Goal: Find contact information: Find contact information

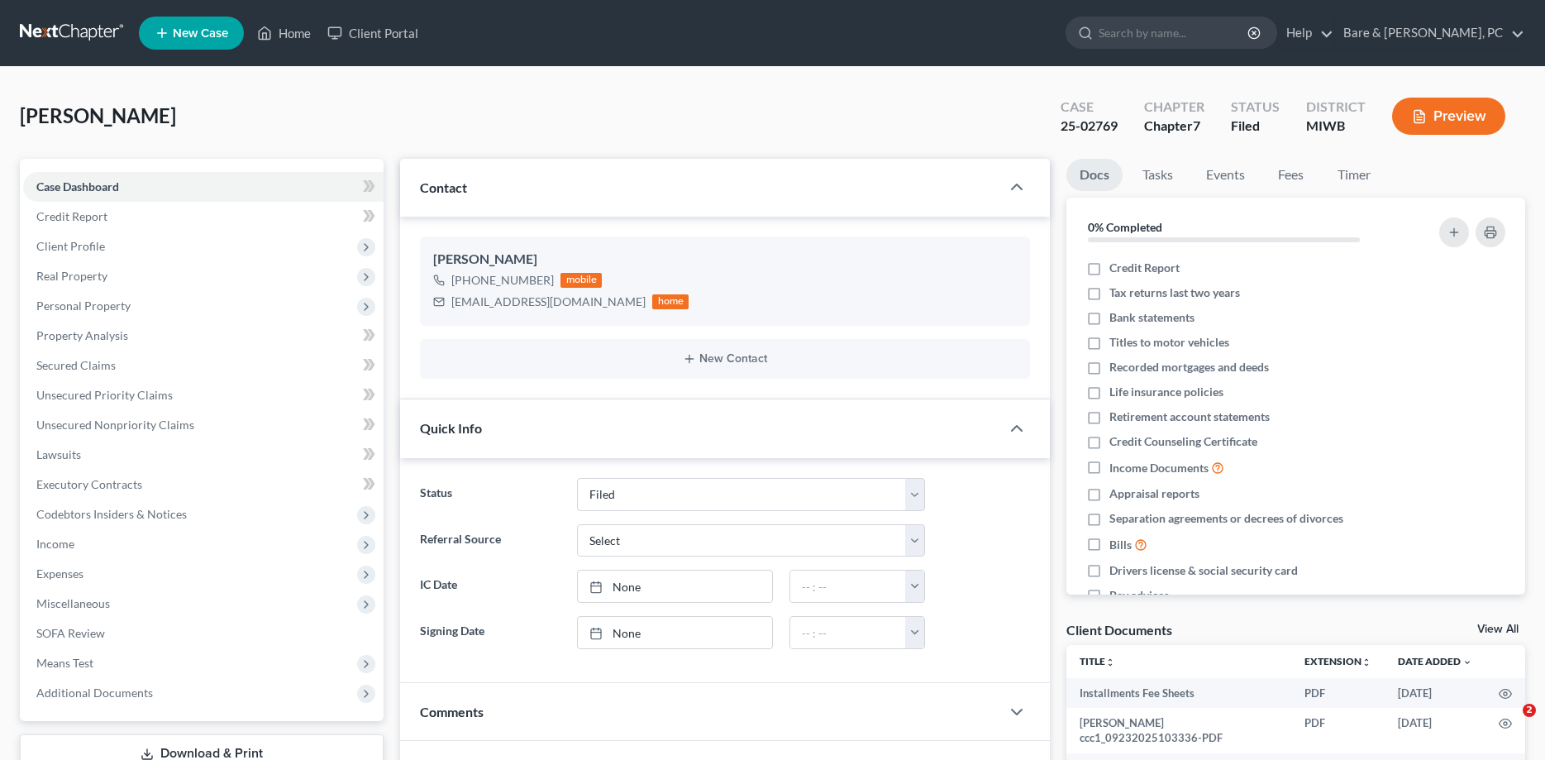
select select "6"
click at [287, 26] on link "Home" at bounding box center [284, 33] width 70 height 30
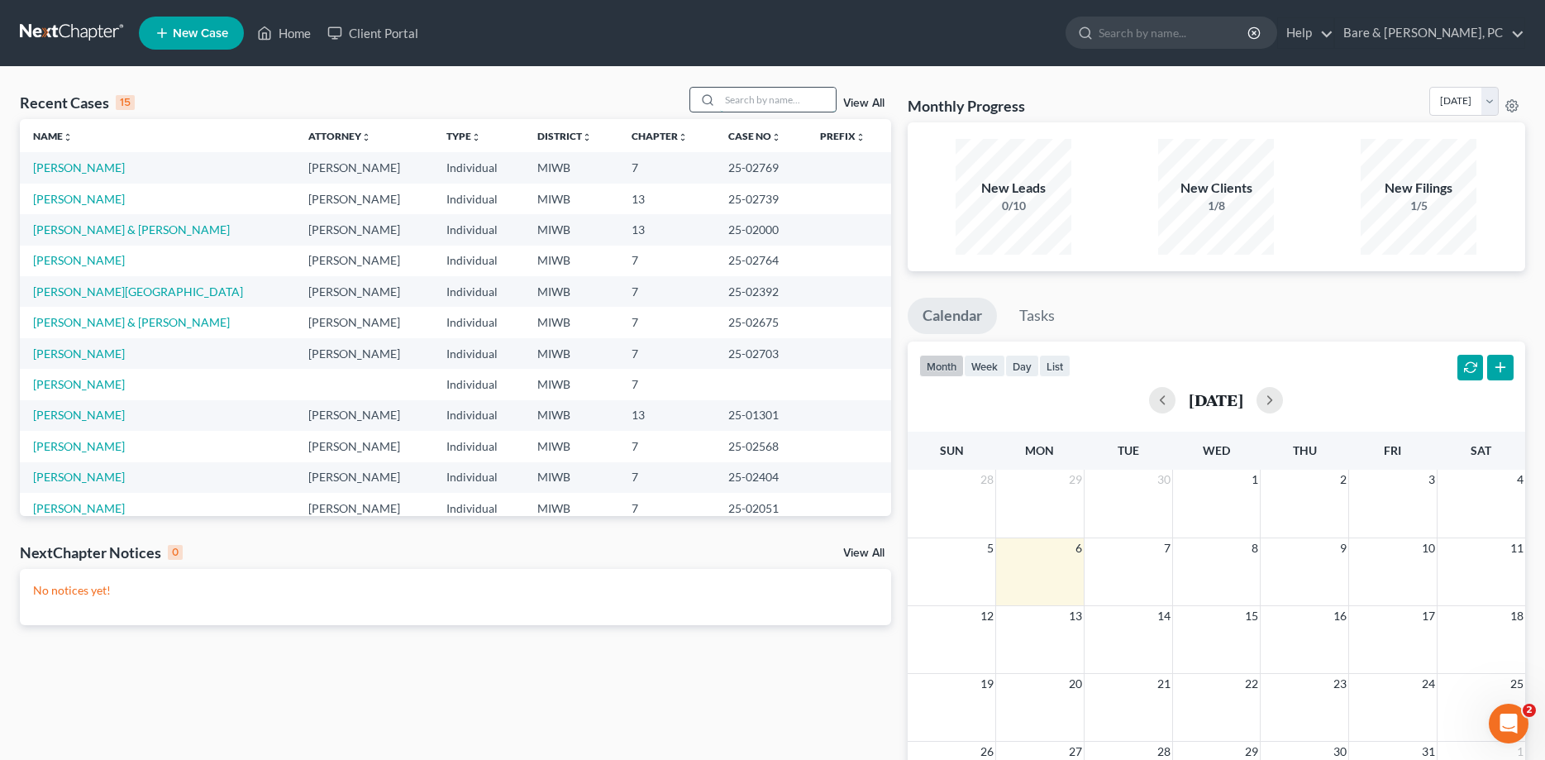
click at [795, 102] on input "search" at bounding box center [778, 100] width 116 height 24
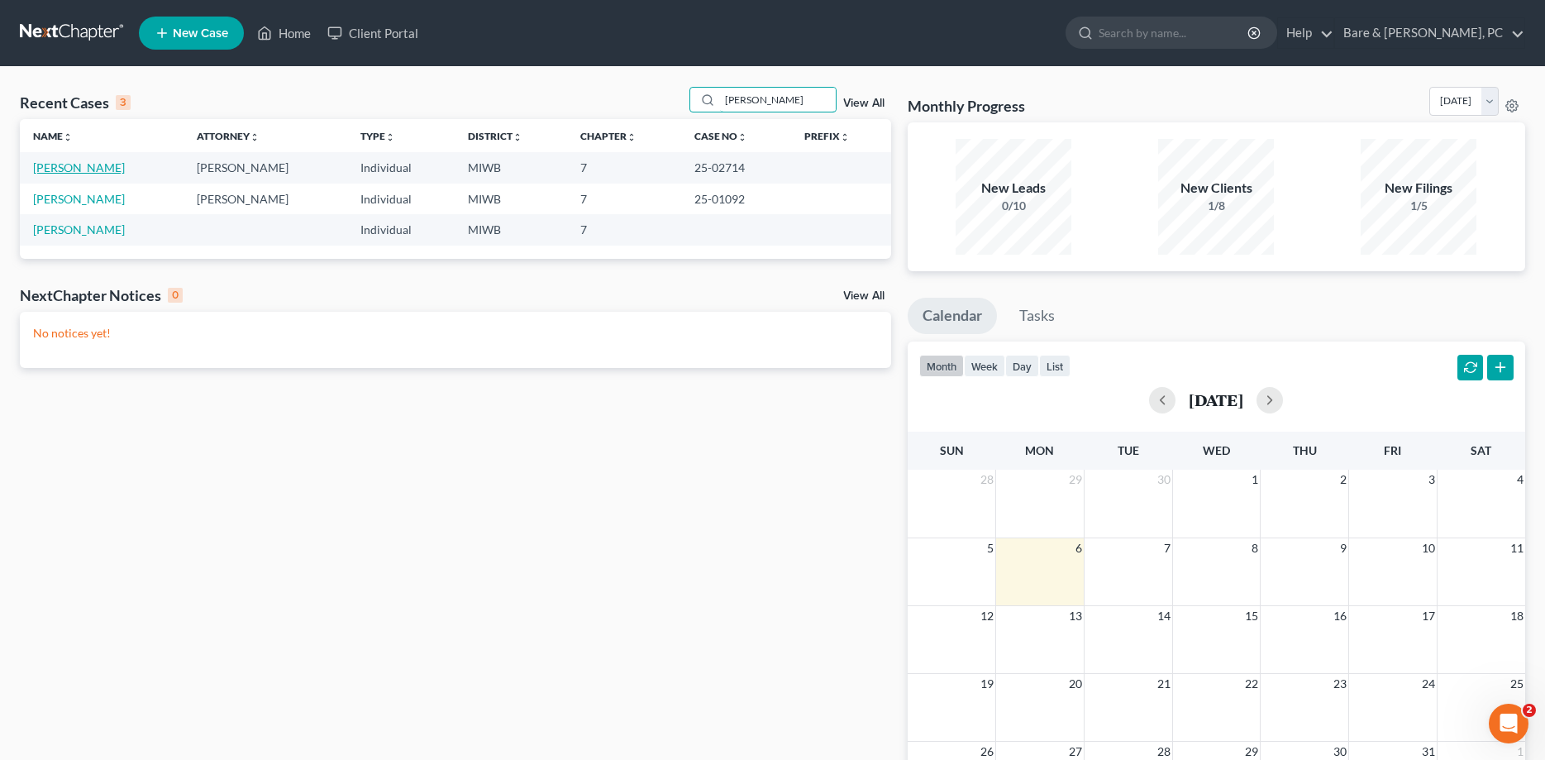
type input "[PERSON_NAME]"
click at [49, 169] on link "[PERSON_NAME]" at bounding box center [79, 167] width 92 height 14
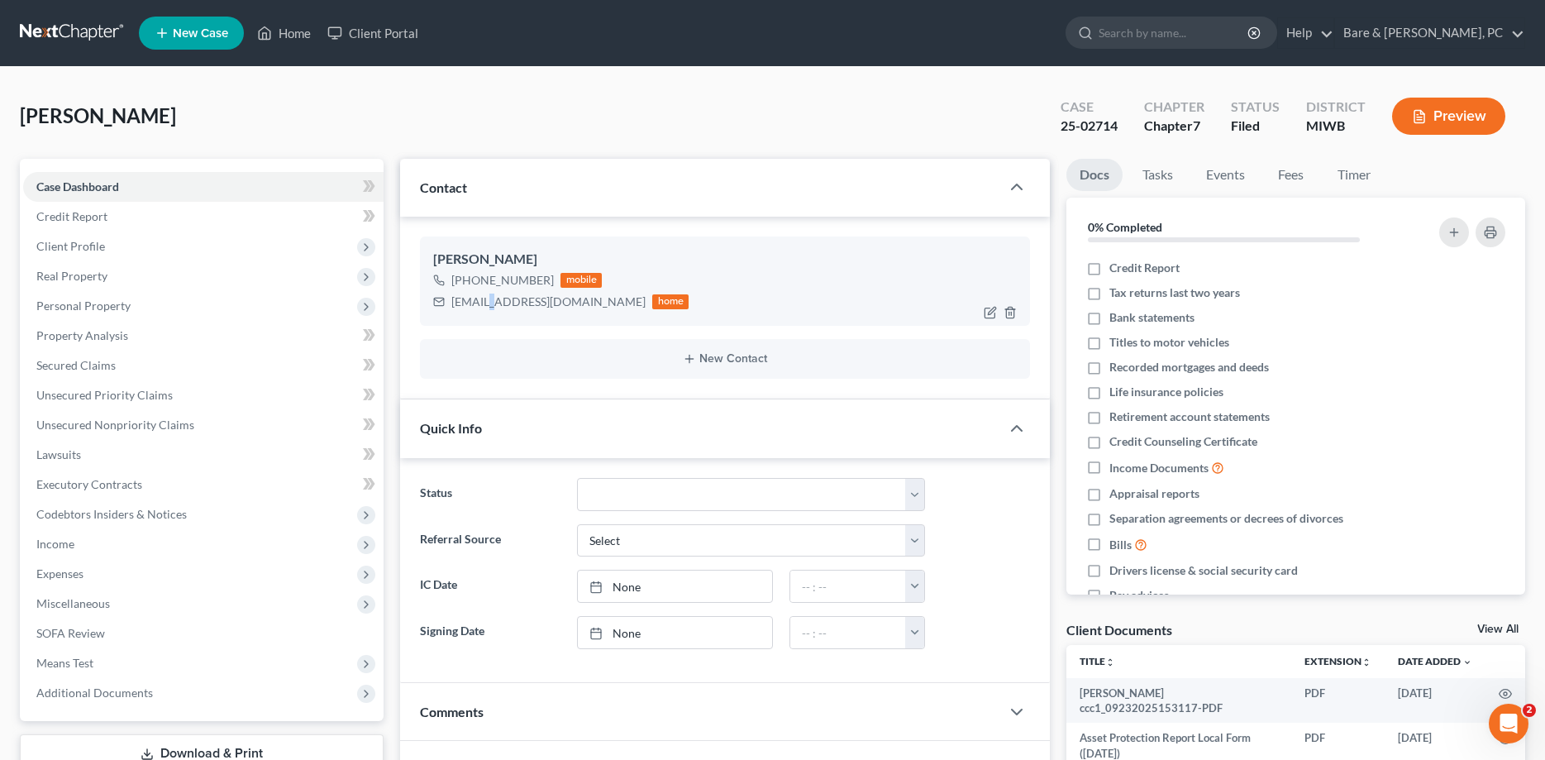
click at [492, 308] on div "[EMAIL_ADDRESS][DOMAIN_NAME]" at bounding box center [548, 302] width 194 height 17
click at [454, 304] on div "[EMAIL_ADDRESS][DOMAIN_NAME]" at bounding box center [548, 302] width 194 height 17
click at [451, 304] on div "[EMAIL_ADDRESS][DOMAIN_NAME] home" at bounding box center [560, 301] width 255 height 21
click at [456, 299] on div "[EMAIL_ADDRESS][DOMAIN_NAME]" at bounding box center [548, 302] width 194 height 17
click at [452, 302] on div "[EMAIL_ADDRESS][DOMAIN_NAME]" at bounding box center [548, 302] width 194 height 17
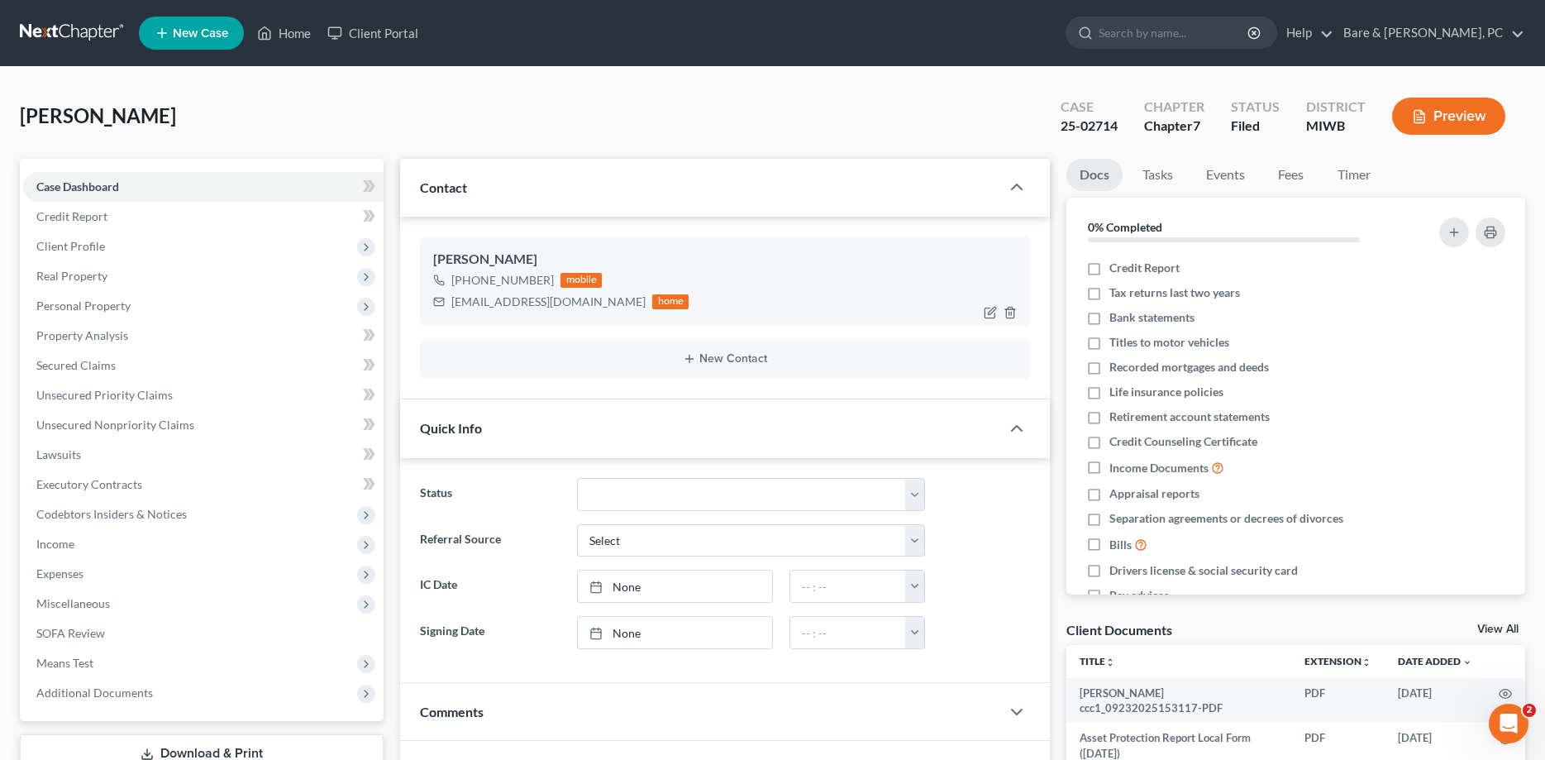
click at [452, 302] on div "[EMAIL_ADDRESS][DOMAIN_NAME]" at bounding box center [548, 302] width 194 height 17
drag, startPoint x: 457, startPoint y: 302, endPoint x: 504, endPoint y: 310, distance: 47.0
click at [504, 310] on div "[EMAIL_ADDRESS][DOMAIN_NAME] home" at bounding box center [560, 301] width 255 height 21
click at [531, 300] on div "[EMAIL_ADDRESS][DOMAIN_NAME]" at bounding box center [548, 302] width 194 height 17
click at [449, 300] on div "[EMAIL_ADDRESS][DOMAIN_NAME] home" at bounding box center [560, 301] width 255 height 21
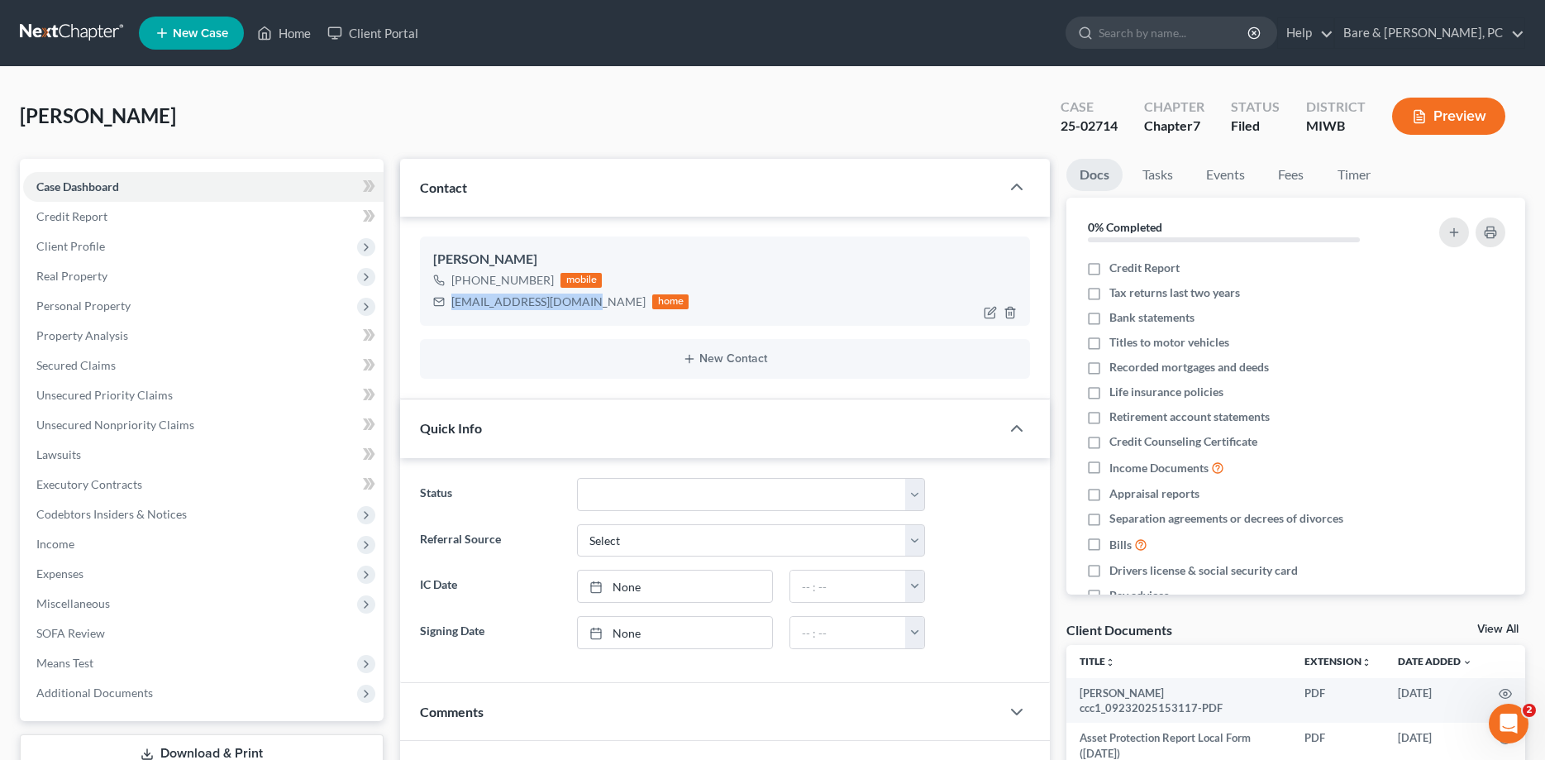
drag, startPoint x: 452, startPoint y: 300, endPoint x: 547, endPoint y: 308, distance: 95.4
click at [583, 313] on div "[PERSON_NAME] [PHONE_NUMBER] mobile [EMAIL_ADDRESS][DOMAIN_NAME] home" at bounding box center [724, 280] width 609 height 89
copy div "[EMAIL_ADDRESS][DOMAIN_NAME]"
